Goal: Task Accomplishment & Management: Use online tool/utility

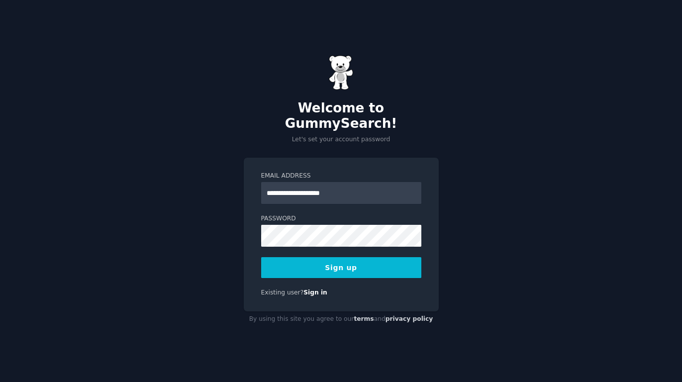
type input "**********"
click at [261, 257] on button "Sign up" at bounding box center [341, 267] width 160 height 21
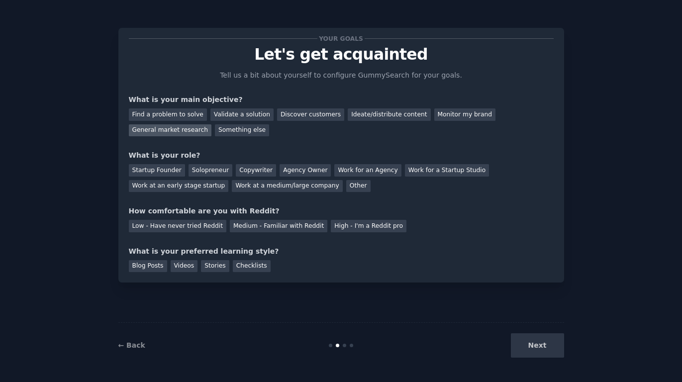
click at [189, 130] on div "General market research" at bounding box center [170, 130] width 83 height 12
click at [157, 185] on div "Work at an early stage startup" at bounding box center [179, 186] width 100 height 12
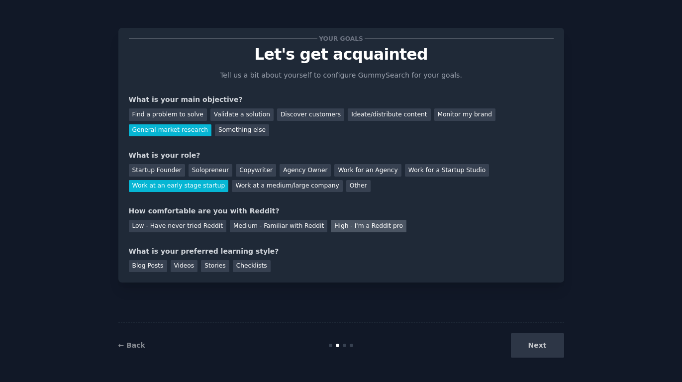
click at [372, 226] on div "High - I'm a Reddit pro" at bounding box center [369, 226] width 76 height 12
click at [242, 270] on div "Checklists" at bounding box center [252, 266] width 38 height 12
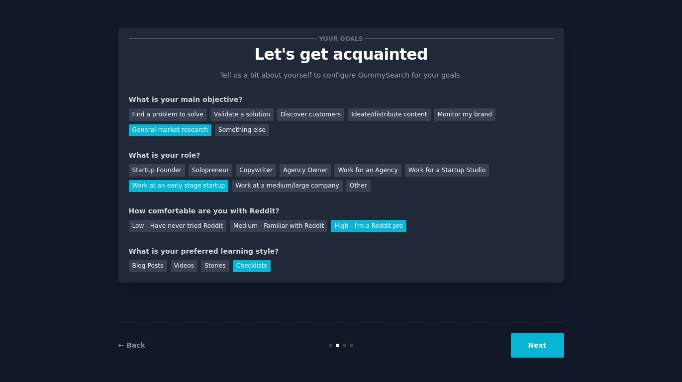
click at [532, 336] on button "Next" at bounding box center [537, 345] width 53 height 24
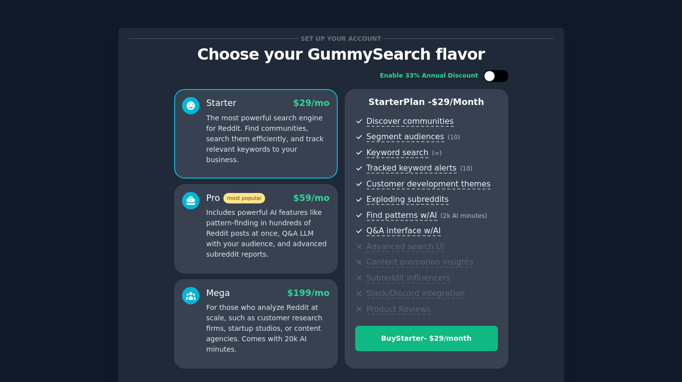
click at [497, 79] on div at bounding box center [496, 76] width 25 height 12
checkbox input "true"
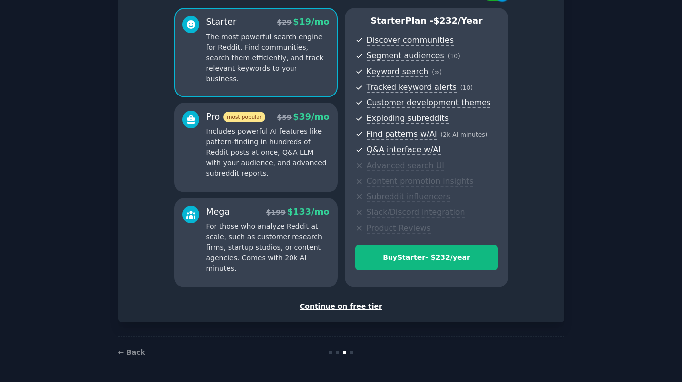
click at [359, 308] on div "Continue on free tier" at bounding box center [341, 307] width 425 height 10
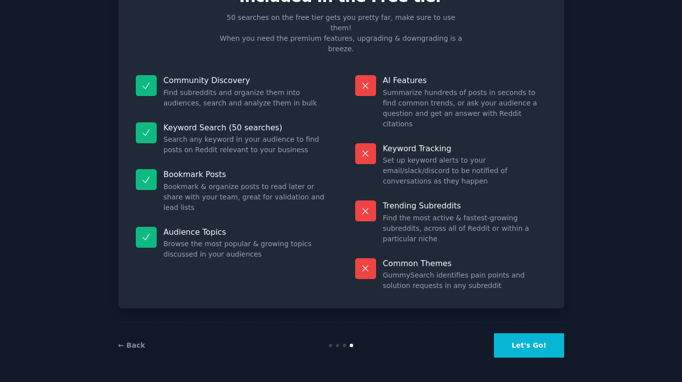
scroll to position [5, 0]
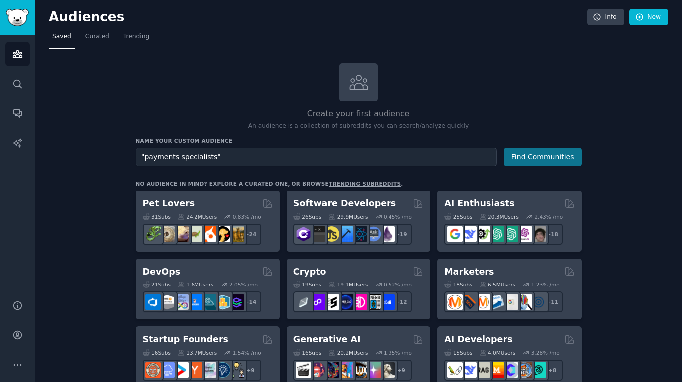
type input ""payments specialists""
click at [537, 155] on button "Find Communities" at bounding box center [543, 157] width 78 height 18
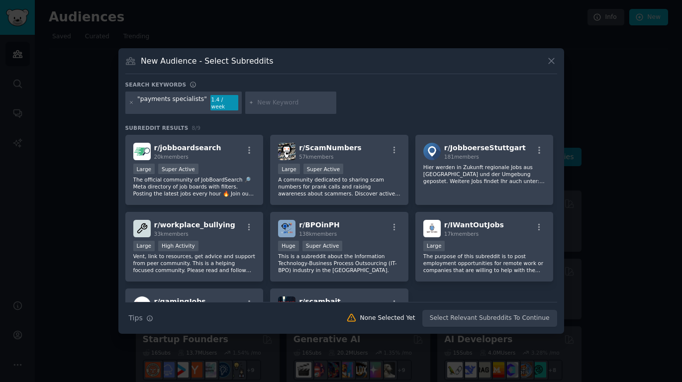
click at [549, 62] on icon at bounding box center [551, 60] width 5 height 5
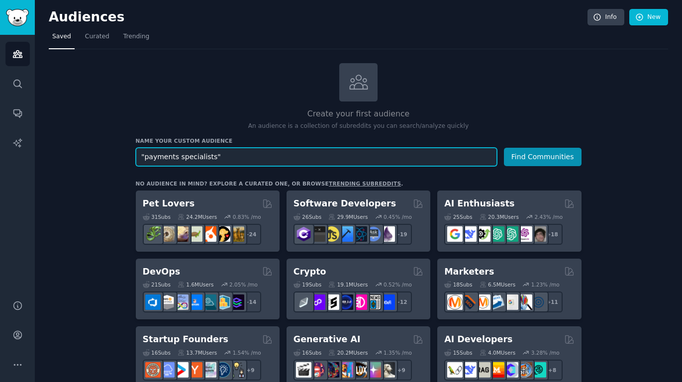
click at [238, 156] on input ""payments specialists"" at bounding box center [316, 157] width 361 height 18
type input "credit card payment banks"
click at [504, 148] on button "Find Communities" at bounding box center [543, 157] width 78 height 18
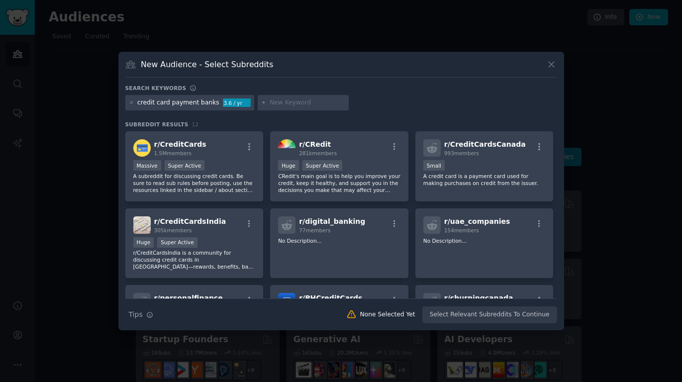
click at [556, 67] on button at bounding box center [551, 64] width 11 height 11
